Goal: Navigation & Orientation: Go to known website

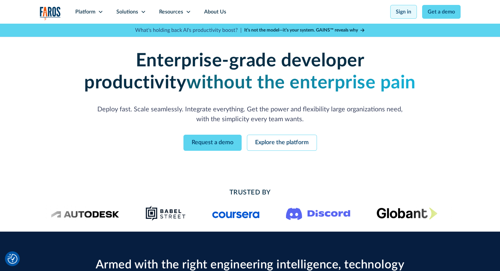
click at [407, 10] on link "Sign in" at bounding box center [403, 12] width 27 height 14
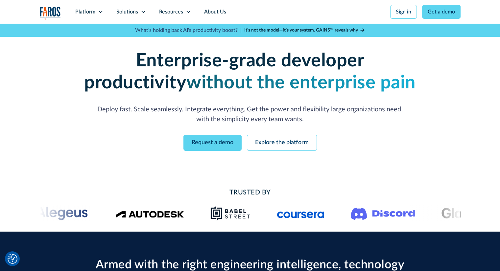
click at [401, 20] on nav "Platform Unlock engineering productivity at scale. Stay ahead with products des…" at bounding box center [265, 12] width 392 height 24
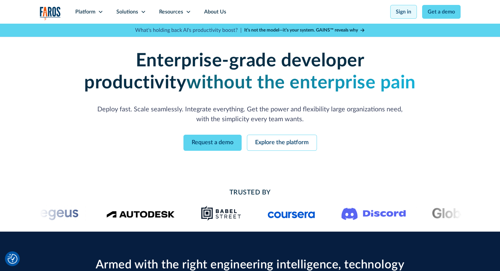
click at [406, 9] on link "Sign in" at bounding box center [403, 12] width 27 height 14
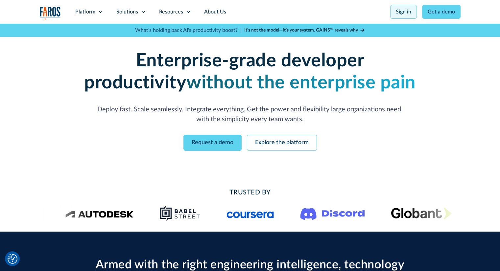
click at [407, 9] on link "Sign in" at bounding box center [403, 12] width 27 height 14
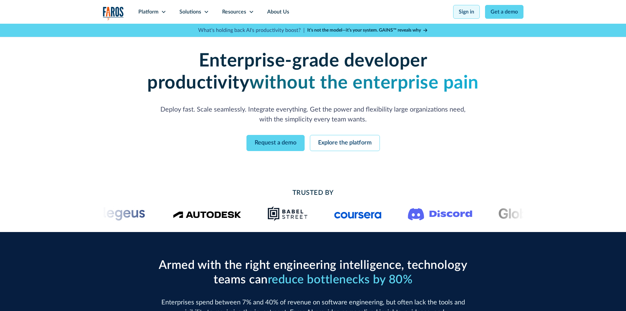
click at [468, 7] on link "Sign in" at bounding box center [466, 12] width 27 height 14
